Goal: Task Accomplishment & Management: Complete application form

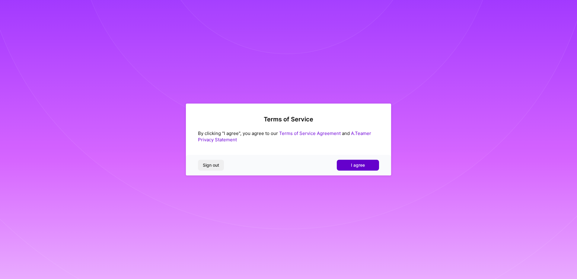
click at [367, 167] on button "I agree" at bounding box center [358, 165] width 42 height 11
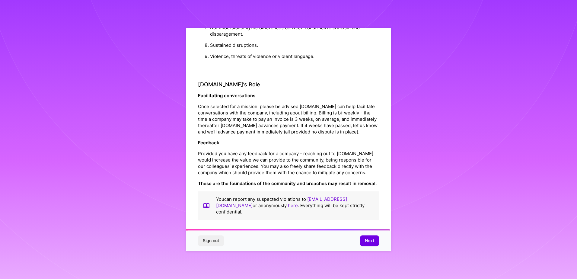
scroll to position [650, 0]
click at [370, 240] on span "Next" at bounding box center [369, 241] width 9 height 6
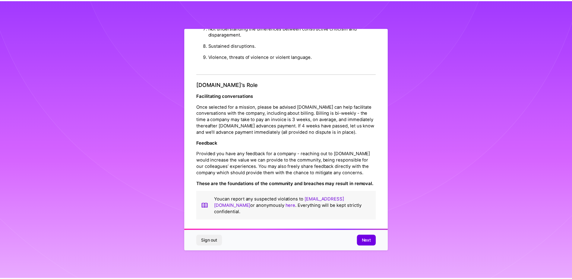
scroll to position [0, 0]
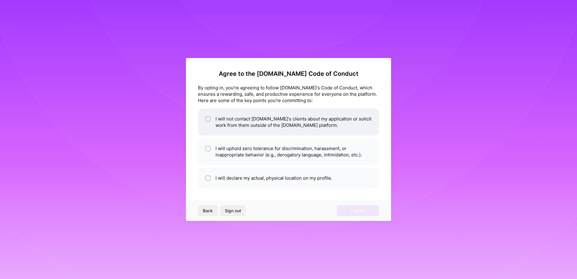
click at [239, 121] on li "I will not contact [DOMAIN_NAME]'s clients about my application or solicit work…" at bounding box center [288, 121] width 181 height 27
checkbox input "true"
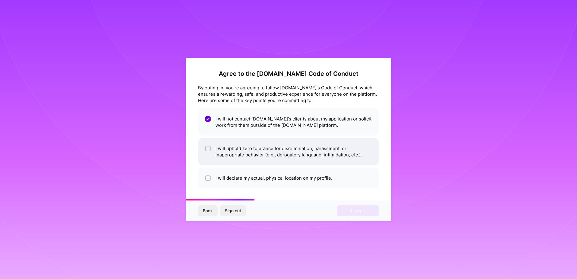
click at [303, 149] on li "I will uphold zero tolerance for discrimination, harassment, or inappropriate b…" at bounding box center [288, 151] width 181 height 27
checkbox input "true"
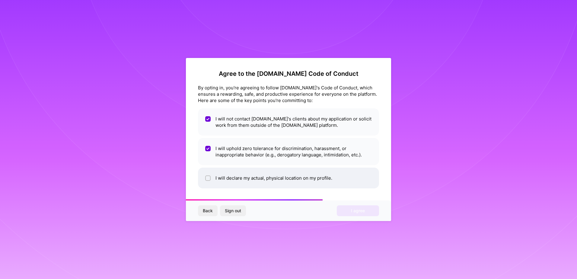
click at [286, 177] on li "I will declare my actual, physical location on my profile." at bounding box center [288, 177] width 181 height 21
checkbox input "true"
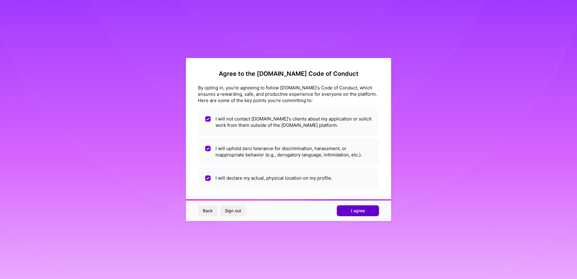
click at [361, 210] on span "I agree" at bounding box center [358, 211] width 14 height 6
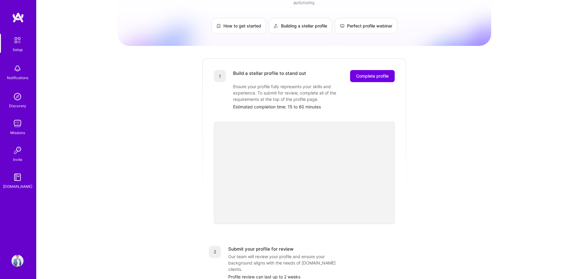
scroll to position [30, 0]
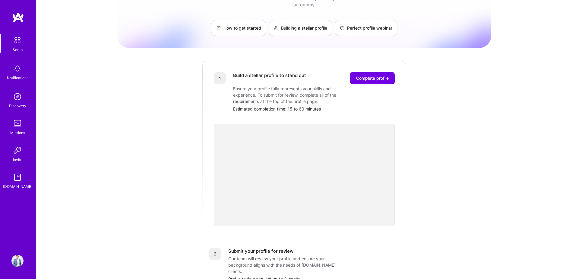
click at [463, 189] on div "Getting started as an [DOMAIN_NAME] Builder Complete the steps below to request…" at bounding box center [304, 205] width 374 height 462
click at [376, 75] on span "Complete profile" at bounding box center [372, 78] width 33 height 6
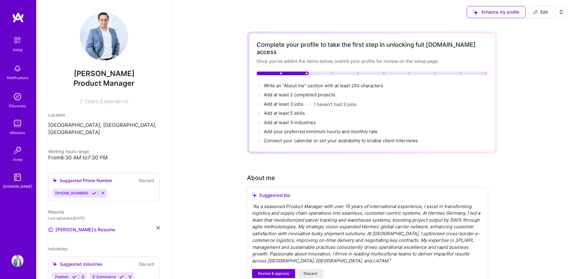
click at [93, 191] on icon at bounding box center [94, 193] width 5 height 5
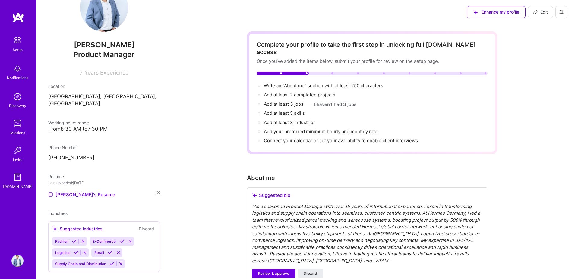
scroll to position [34, 0]
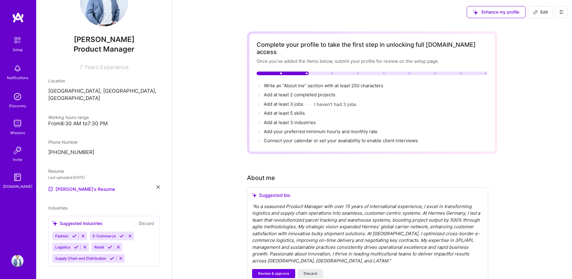
click at [75, 245] on icon at bounding box center [76, 247] width 5 height 5
click at [74, 234] on icon at bounding box center [74, 236] width 5 height 5
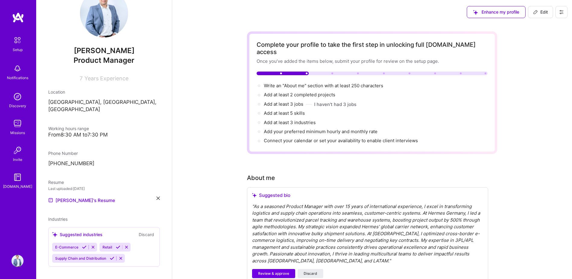
click at [119, 231] on div "Suggested industries Discard" at bounding box center [104, 234] width 104 height 7
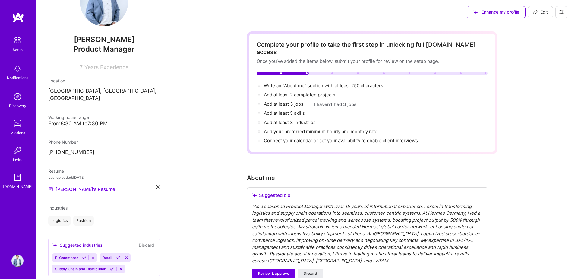
click at [80, 255] on button at bounding box center [84, 257] width 8 height 5
click at [68, 255] on icon at bounding box center [70, 257] width 5 height 5
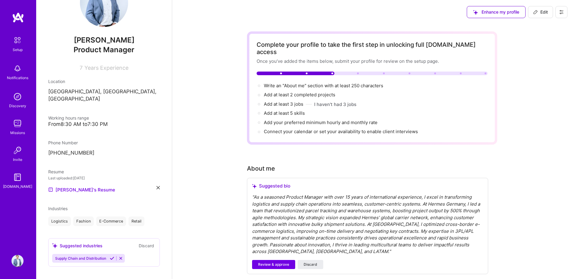
click at [111, 256] on icon at bounding box center [112, 258] width 5 height 5
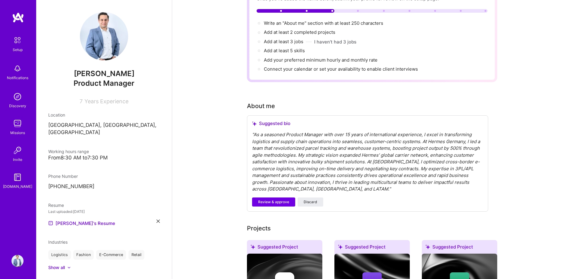
scroll to position [60, 0]
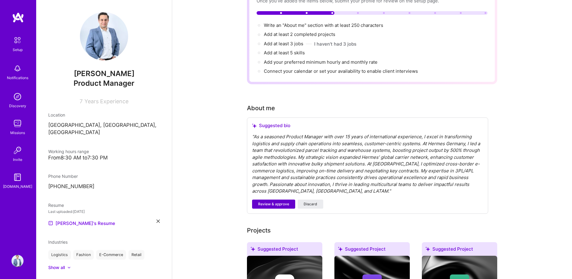
click at [276, 201] on span "Review & approve" at bounding box center [273, 203] width 31 height 5
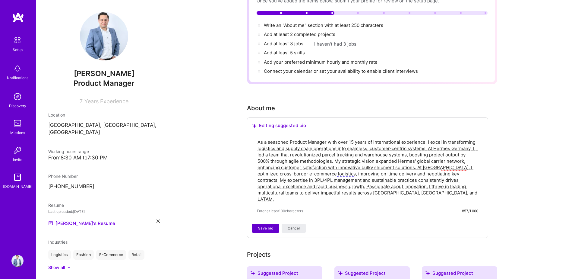
click at [272, 225] on span "Save bio" at bounding box center [265, 227] width 15 height 5
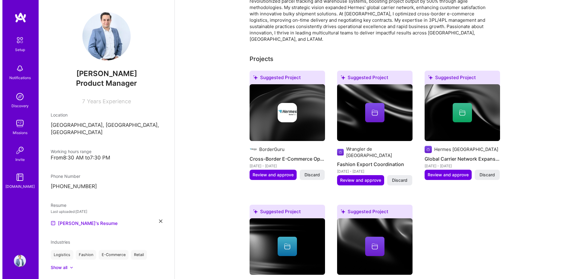
scroll to position [181, 0]
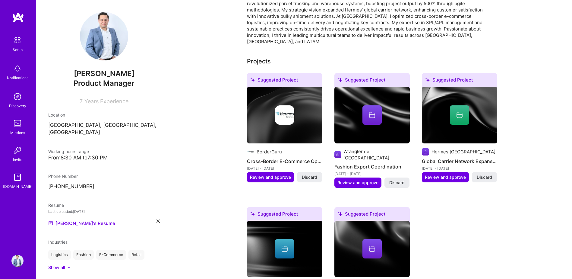
click at [275, 112] on img at bounding box center [284, 115] width 75 height 57
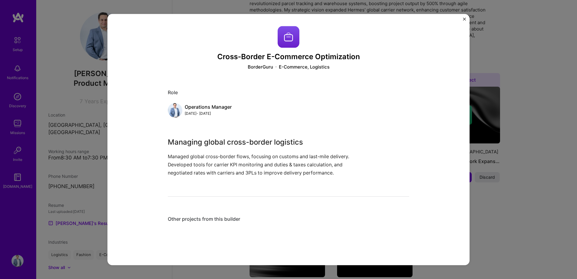
click at [465, 20] on img "Close" at bounding box center [464, 18] width 3 height 3
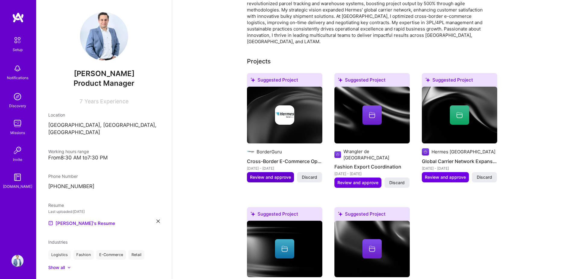
click at [274, 174] on span "Review and approve" at bounding box center [270, 177] width 41 height 6
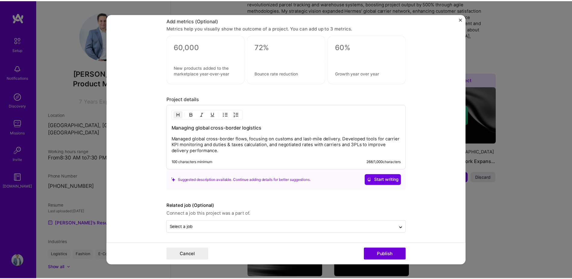
scroll to position [426, 0]
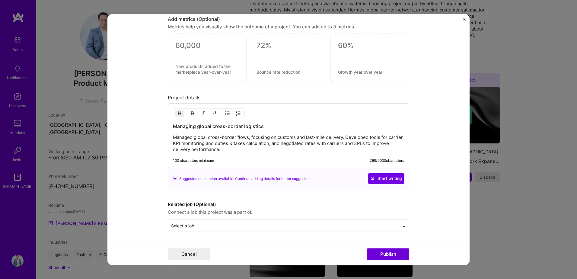
click at [465, 18] on img "Close" at bounding box center [464, 18] width 3 height 3
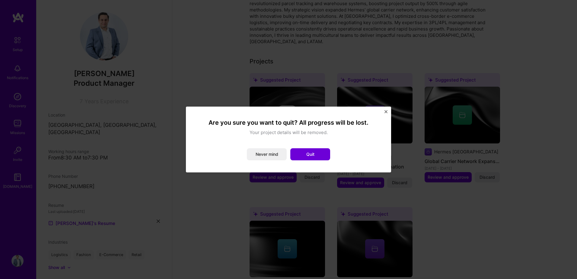
drag, startPoint x: 304, startPoint y: 152, endPoint x: 330, endPoint y: 141, distance: 28.4
click at [307, 151] on button "Quit" at bounding box center [310, 154] width 40 height 12
